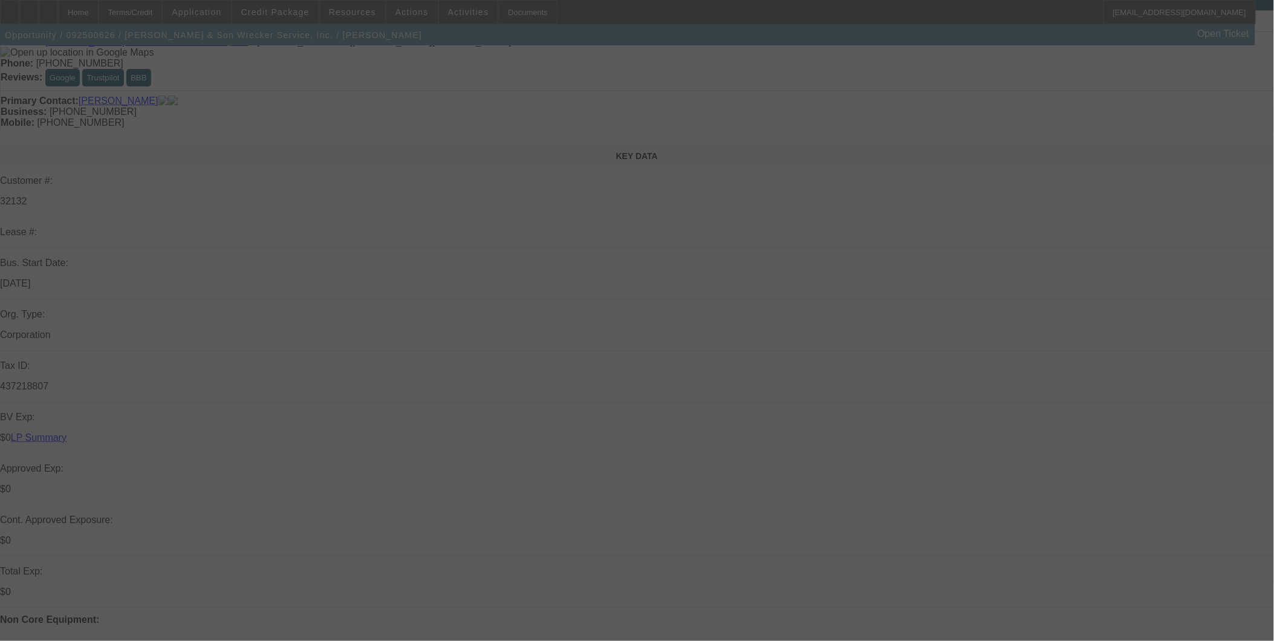
scroll to position [134, 0]
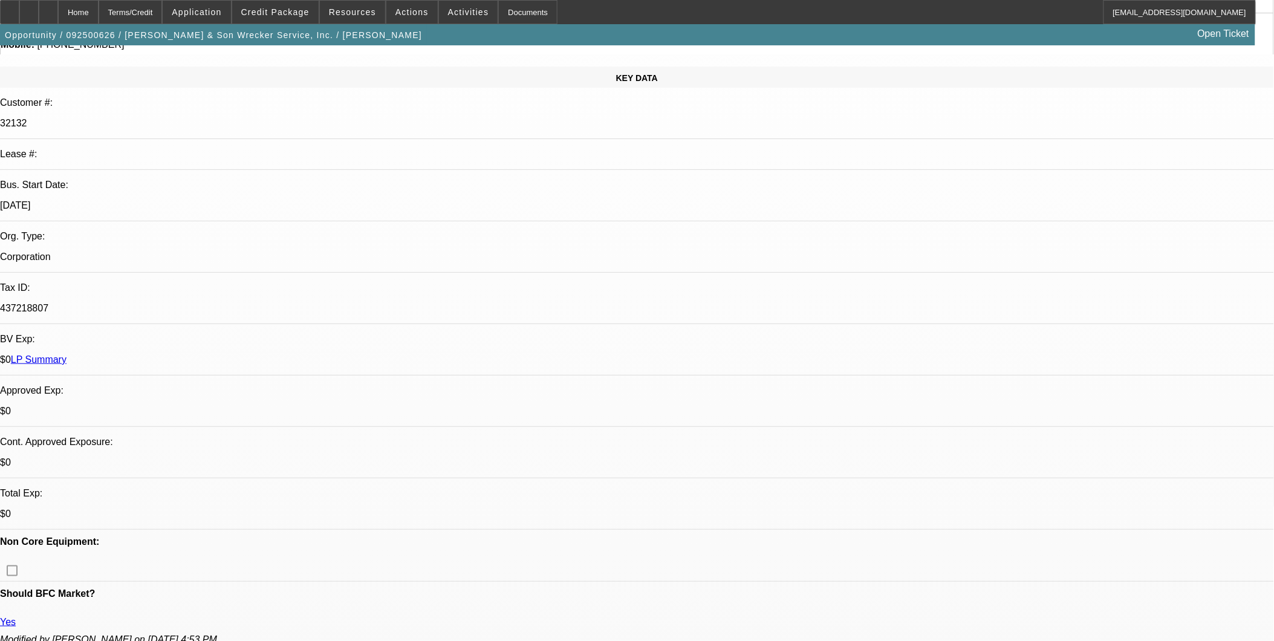
select select "0"
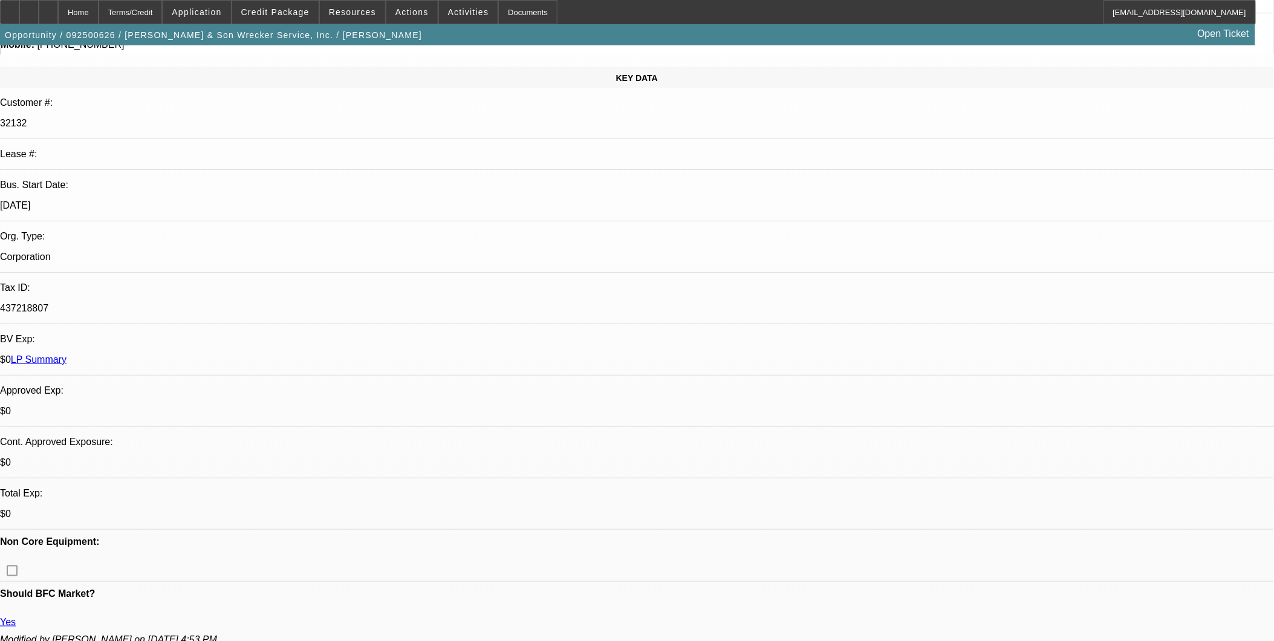
select select "0"
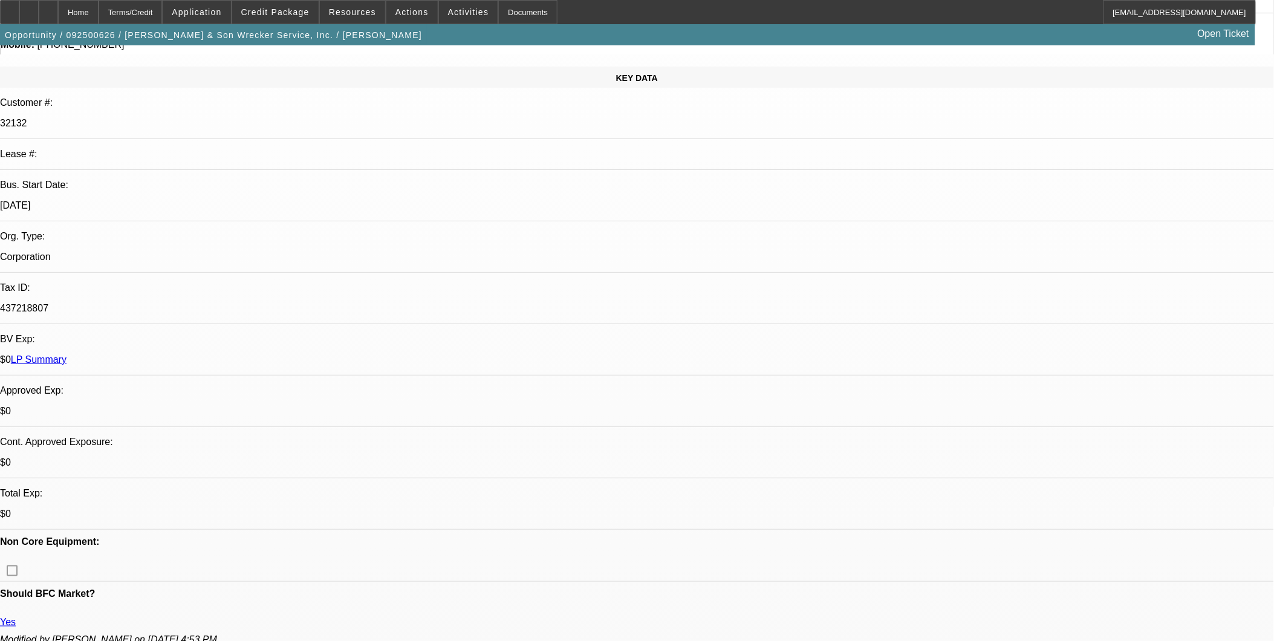
select select "0"
select select "1"
select select "2"
select select "6"
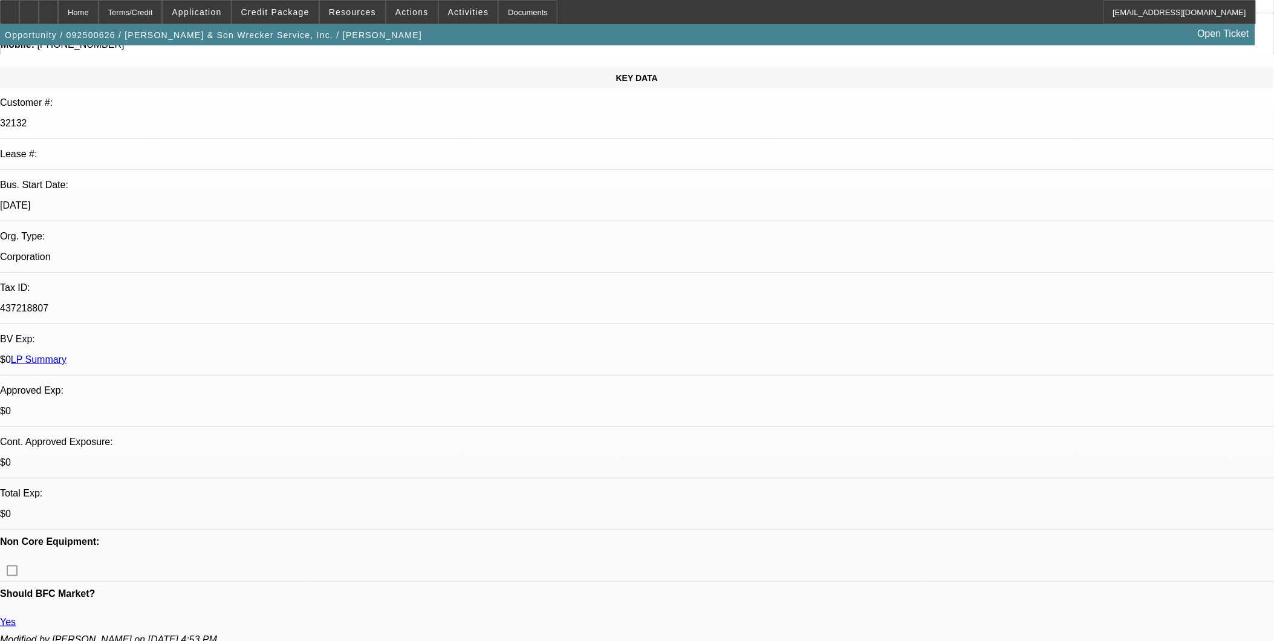
select select "1"
select select "2"
select select "6"
select select "1"
select select "2"
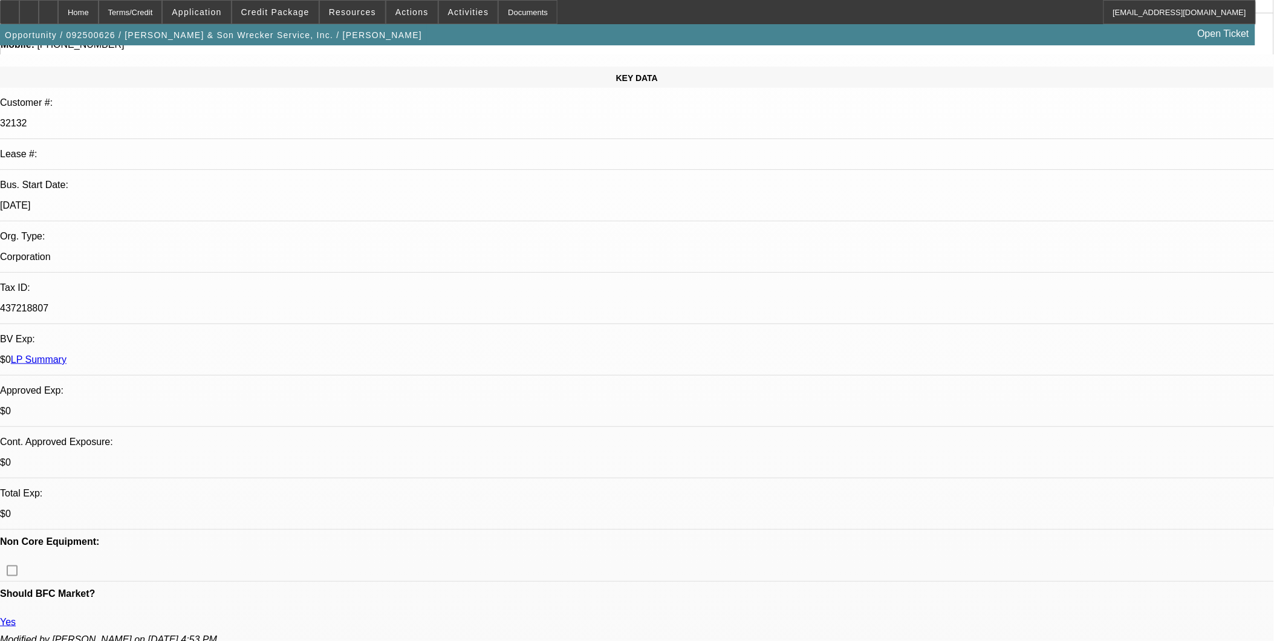
select select "6"
select select "1"
select select "2"
select select "6"
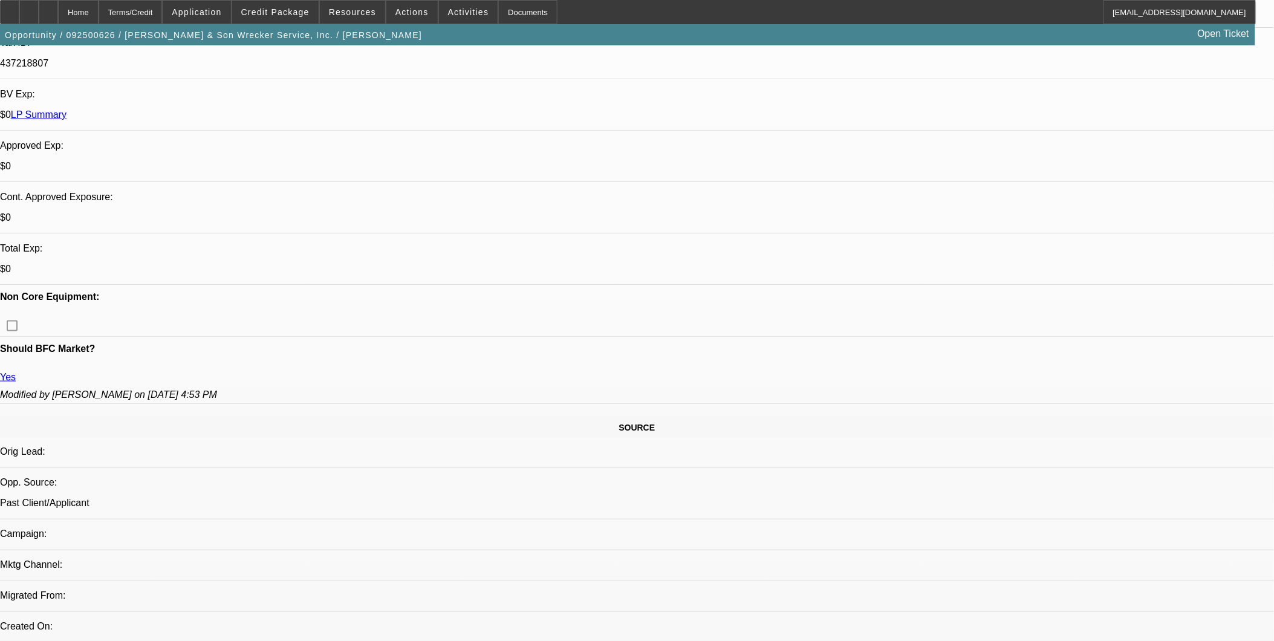
scroll to position [403, 0]
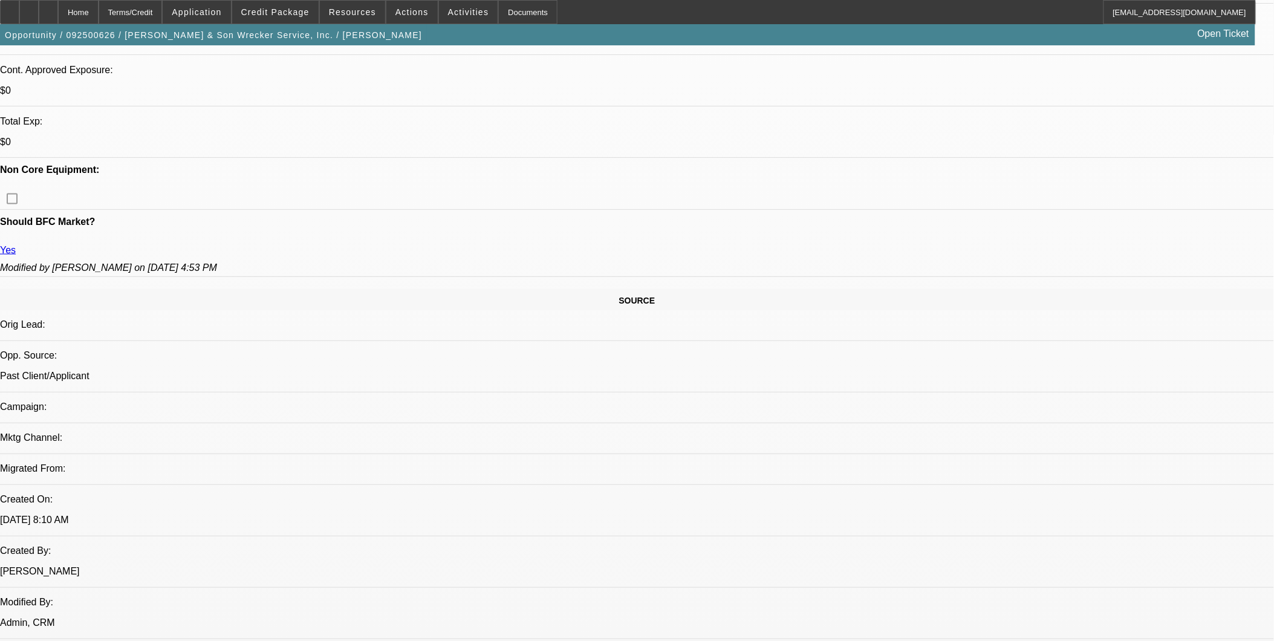
scroll to position [537, 0]
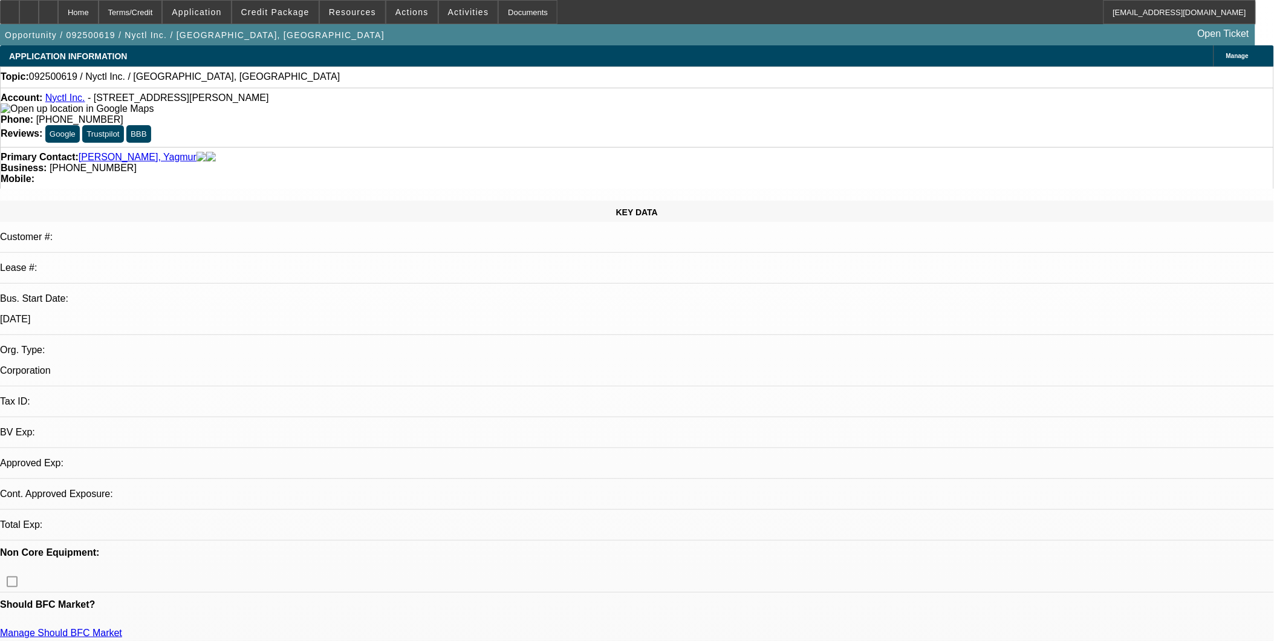
select select "0"
select select "2"
select select "0.1"
select select "1"
select select "2"
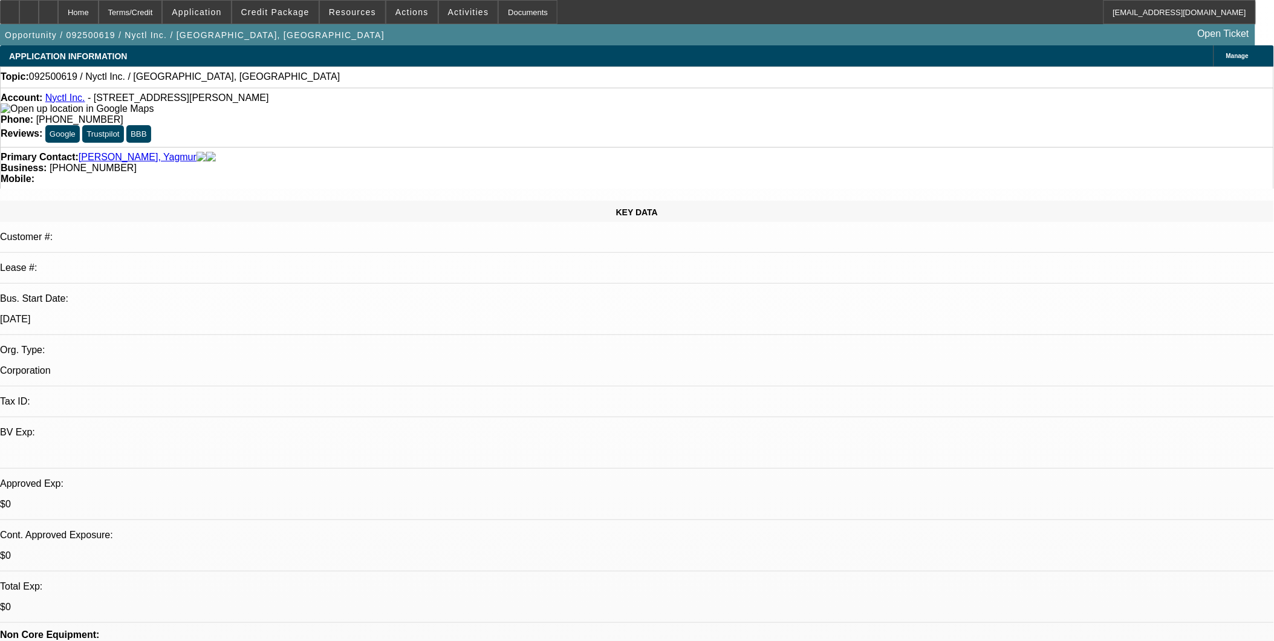
select select "4"
